Goal: Check status: Check status

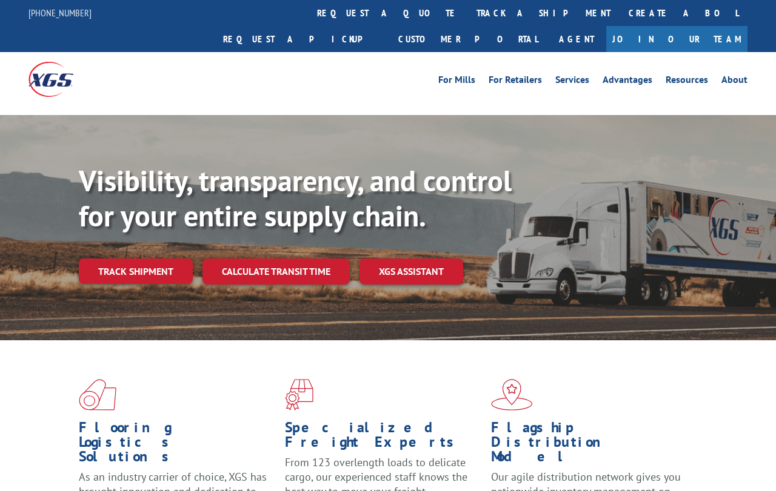
scroll to position [6, 42]
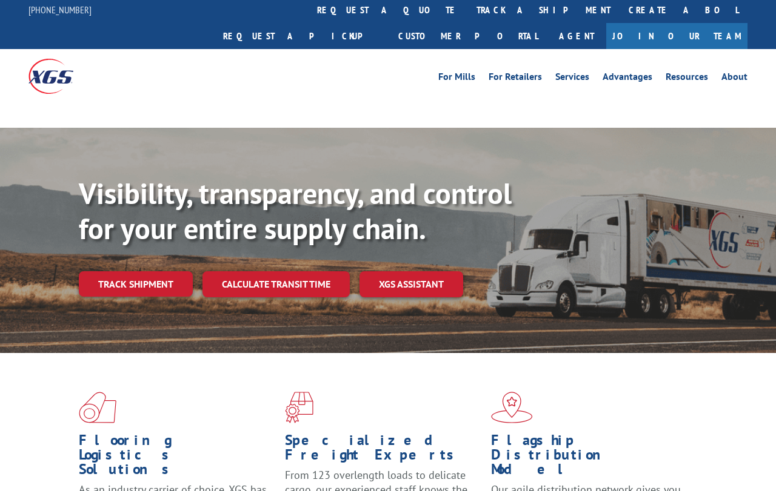
scroll to position [3, 0]
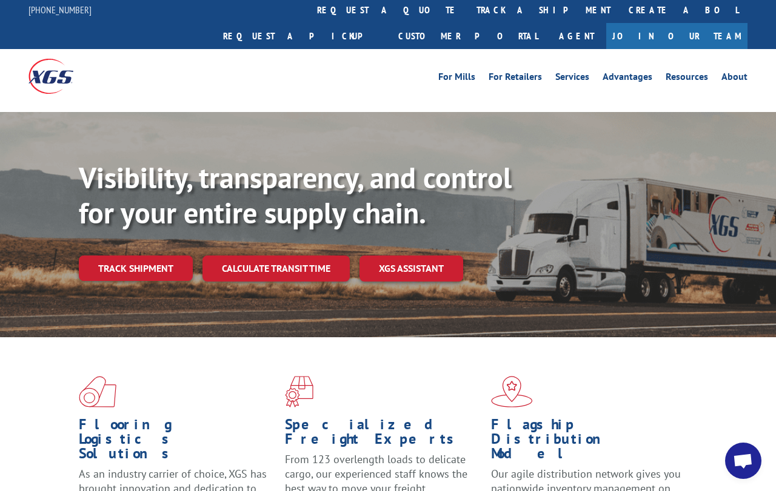
click at [141, 256] on link "Track shipment" at bounding box center [136, 268] width 114 height 25
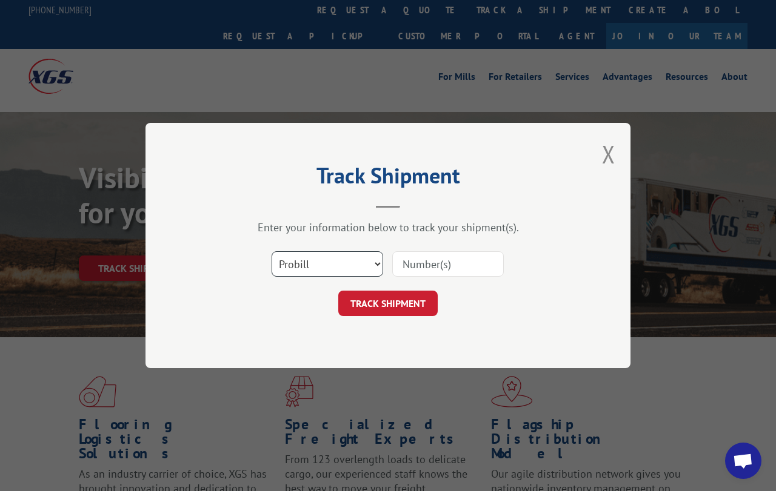
click at [363, 267] on select "Select category... Probill BOL PO" at bounding box center [326, 263] width 111 height 25
select select "bol"
click at [454, 267] on input at bounding box center [447, 263] width 111 height 25
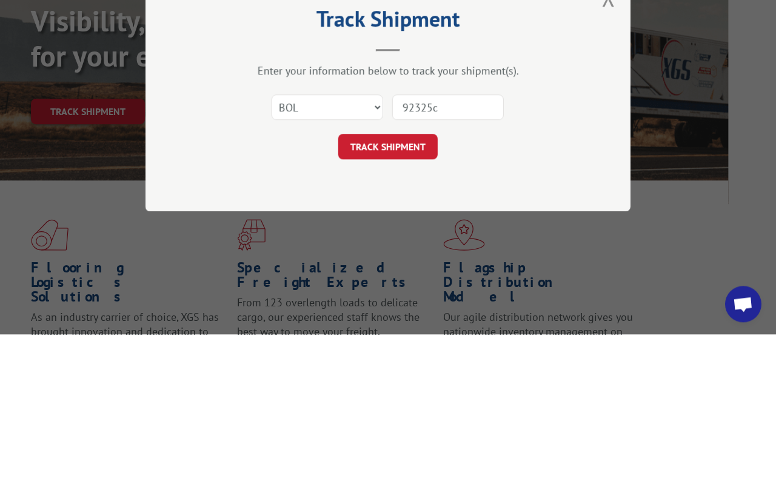
type input "92325cn"
click at [403, 291] on button "TRACK SHIPMENT" at bounding box center [387, 303] width 99 height 25
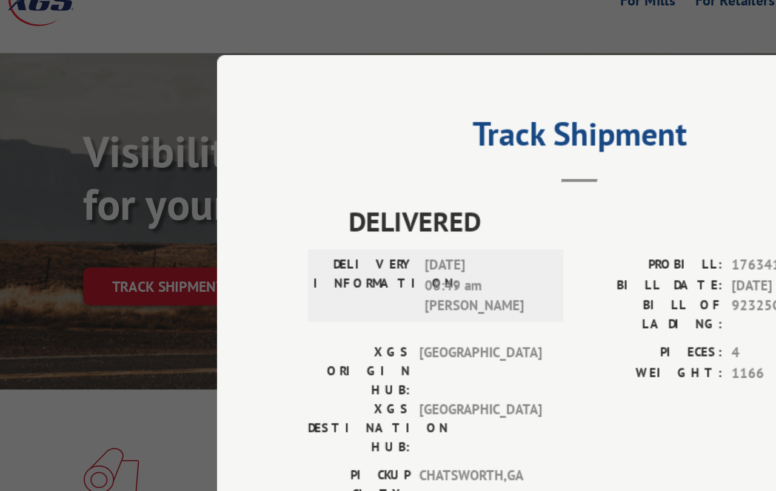
scroll to position [79, 23]
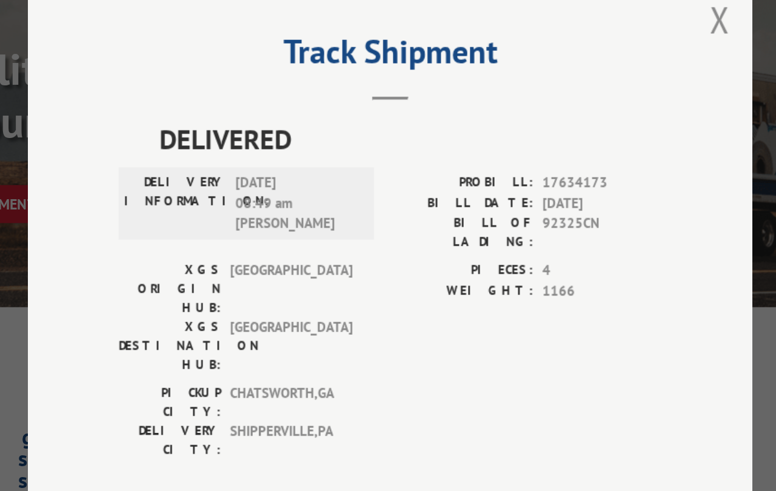
click at [284, 171] on span "[DATE] 08:49 am [PERSON_NAME]" at bounding box center [325, 191] width 82 height 41
click at [434, 247] on div "PIECES: 4 WEIGHT: 1166" at bounding box center [479, 271] width 182 height 82
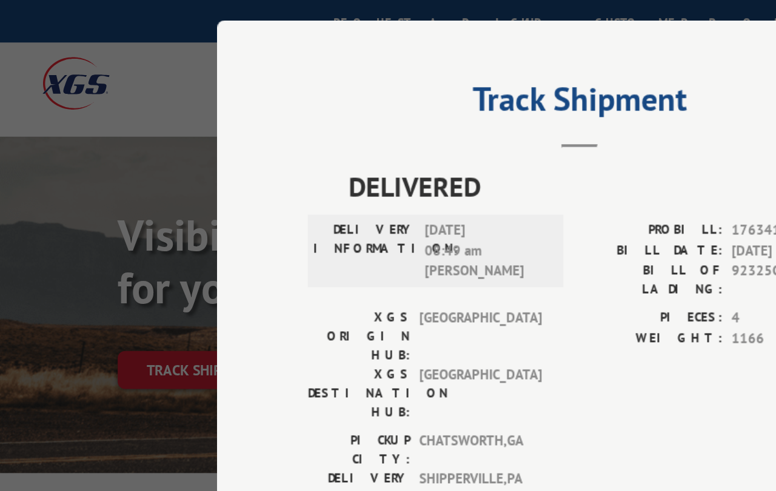
scroll to position [57, 0]
